Goal: Check status: Check status

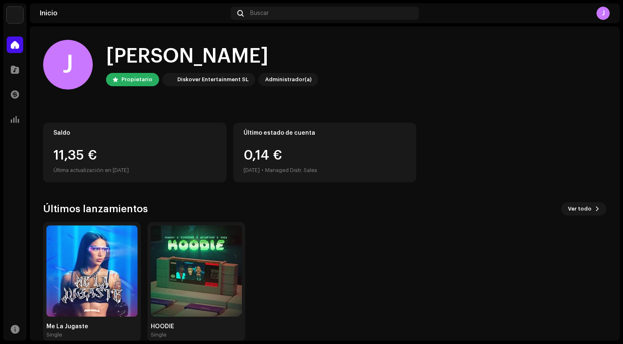
scroll to position [14, 0]
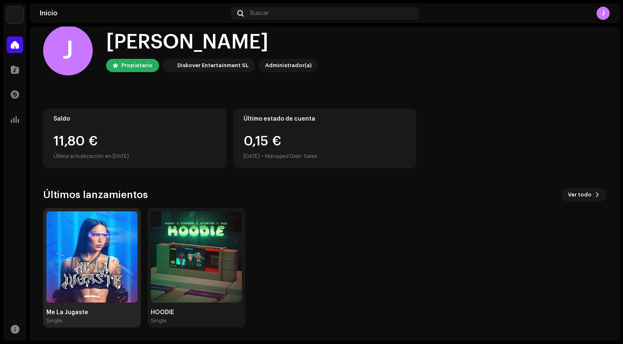
click at [107, 260] on img at bounding box center [91, 256] width 91 height 91
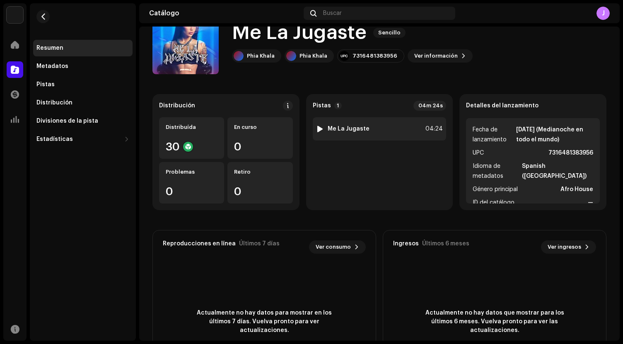
scroll to position [38, 0]
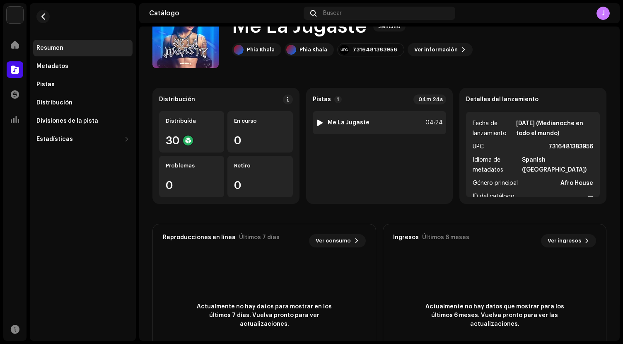
click at [402, 118] on div "1 Me La Jugaste 04:24" at bounding box center [380, 122] width 134 height 23
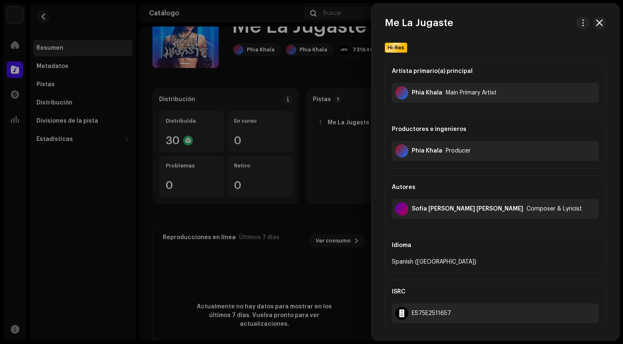
scroll to position [0, 0]
click at [601, 24] on button "button" at bounding box center [599, 23] width 13 height 13
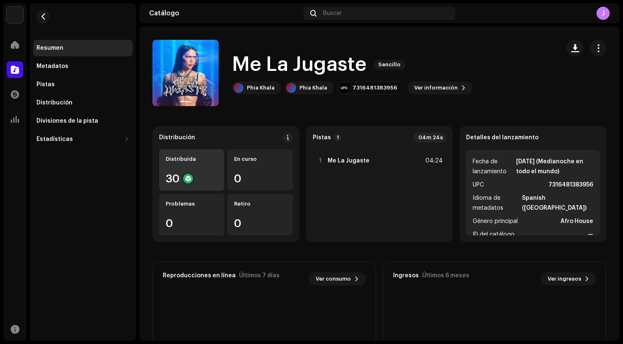
click at [208, 170] on div "Distribuída 30" at bounding box center [191, 169] width 65 height 41
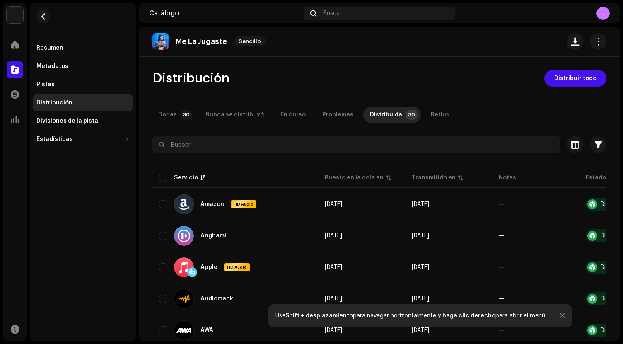
click at [166, 39] on img at bounding box center [161, 41] width 17 height 17
drag, startPoint x: 42, startPoint y: 15, endPoint x: 49, endPoint y: 20, distance: 8.6
click at [42, 15] on span "button" at bounding box center [43, 16] width 6 height 7
